Goal: Obtain resource: Download file/media

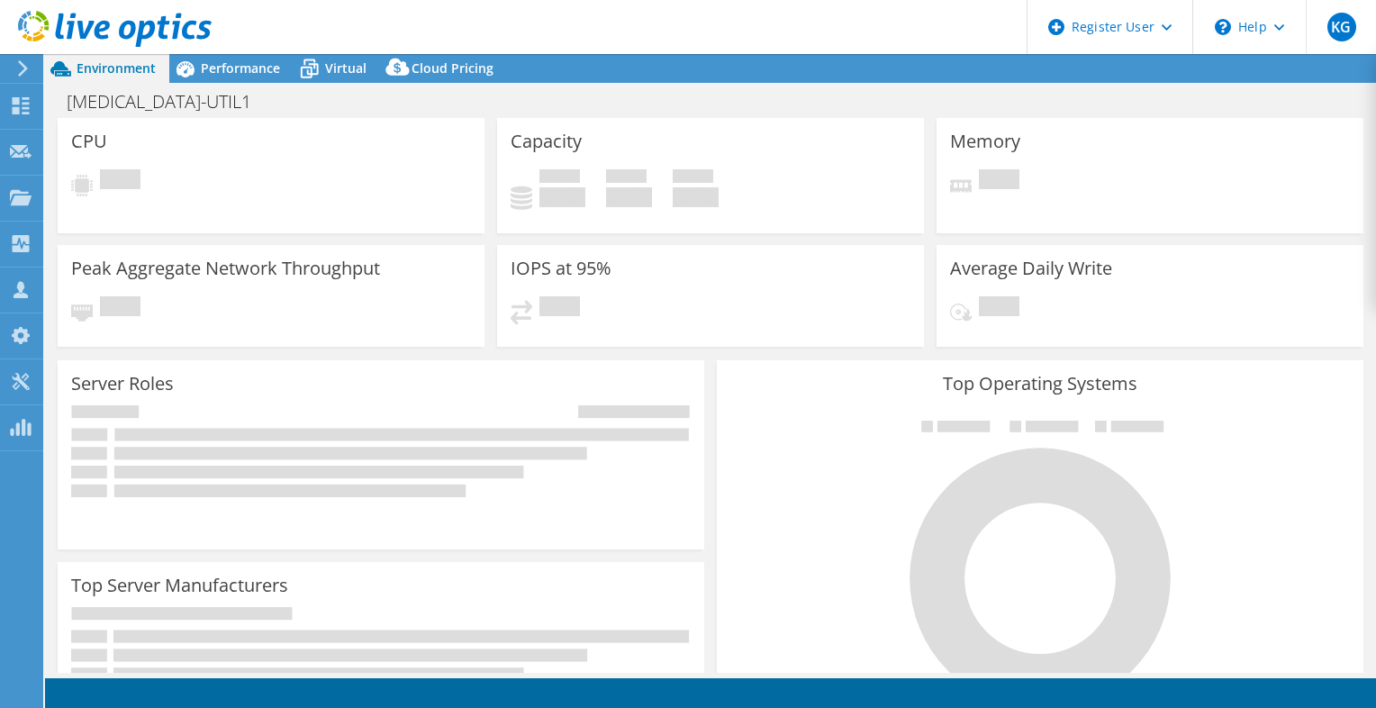
select select "EULondon"
select select "GBP"
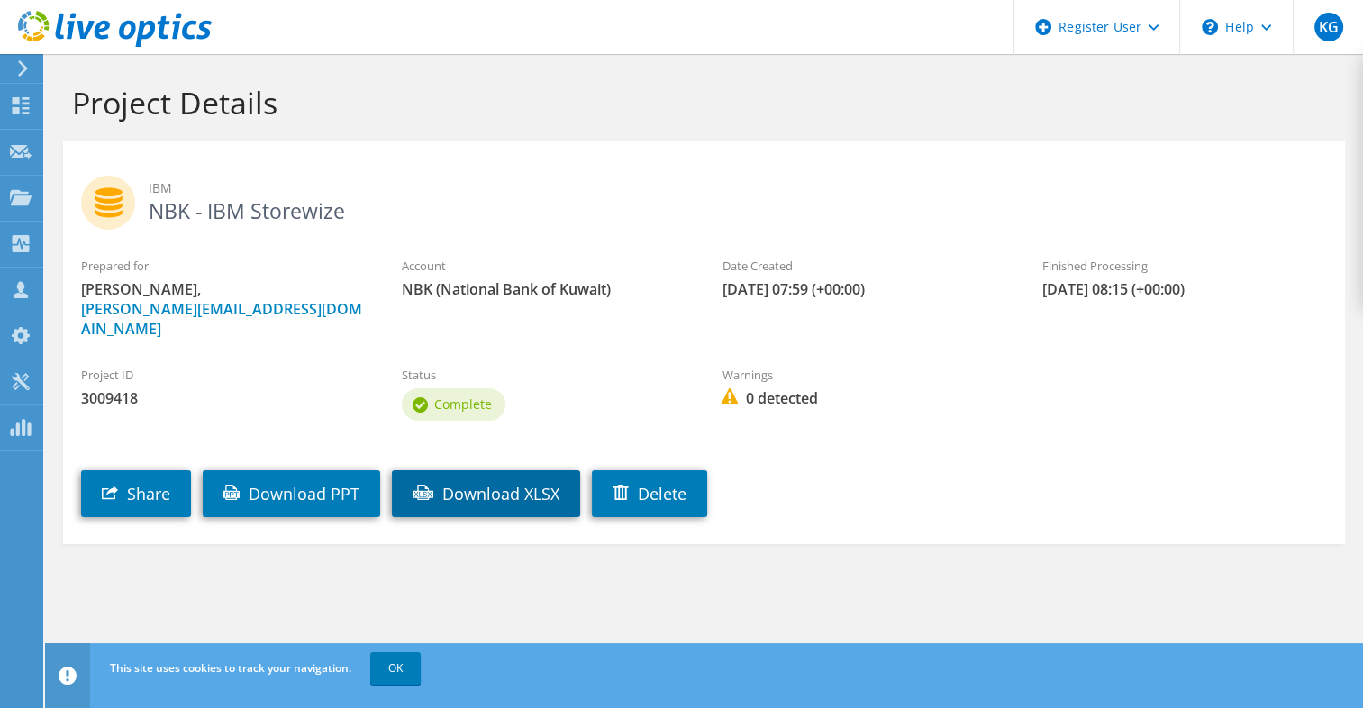
click at [530, 471] on link "Download XLSX" at bounding box center [486, 493] width 188 height 47
click at [794, 113] on h1 "Project Details" at bounding box center [699, 103] width 1255 height 38
